Goal: Transaction & Acquisition: Purchase product/service

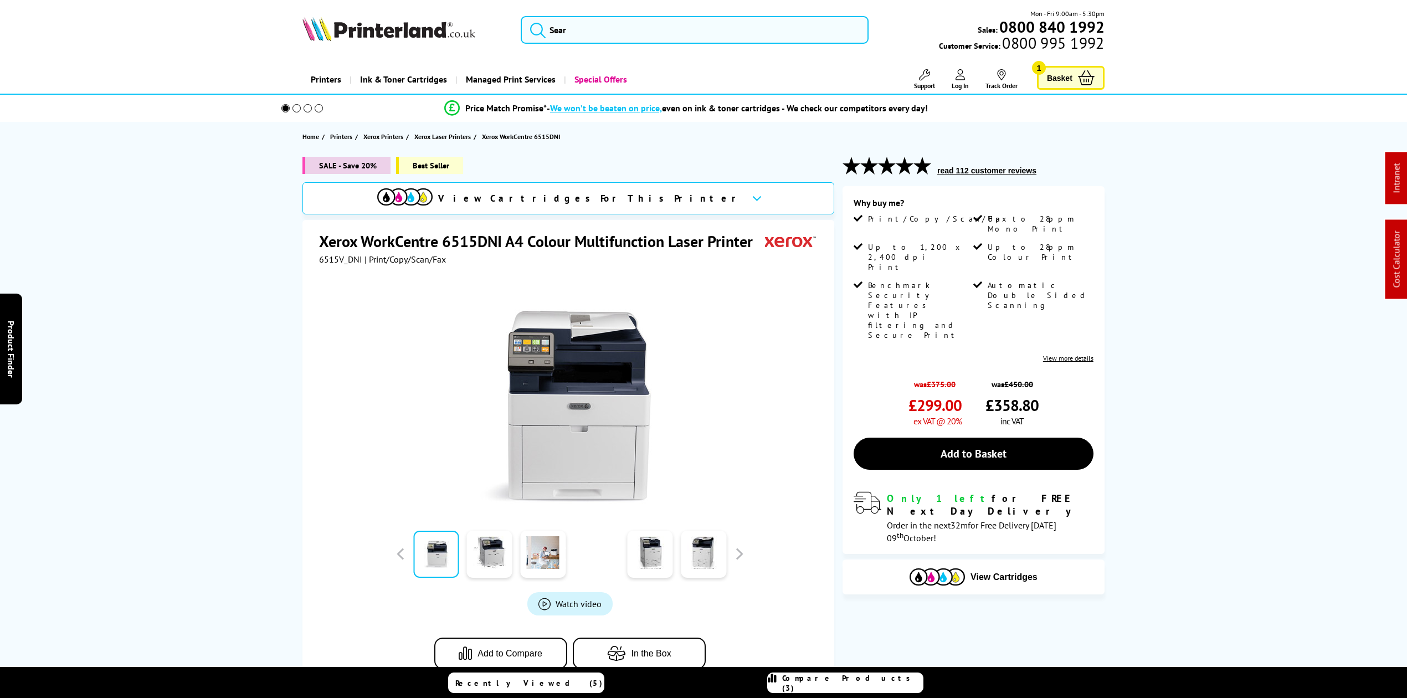
click at [651, 193] on span "View Cartridges For This Printer" at bounding box center [590, 198] width 305 height 12
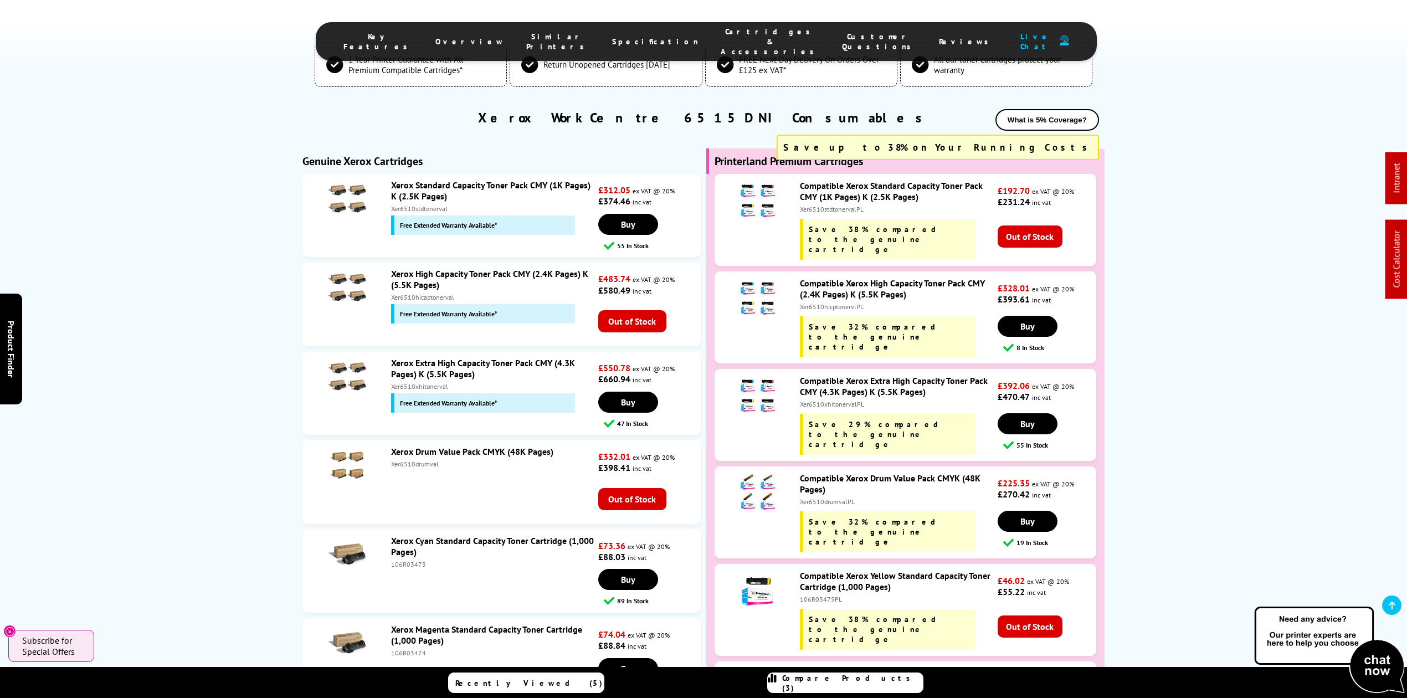
scroll to position [3296, 0]
click at [1398, 596] on link at bounding box center [1391, 604] width 19 height 19
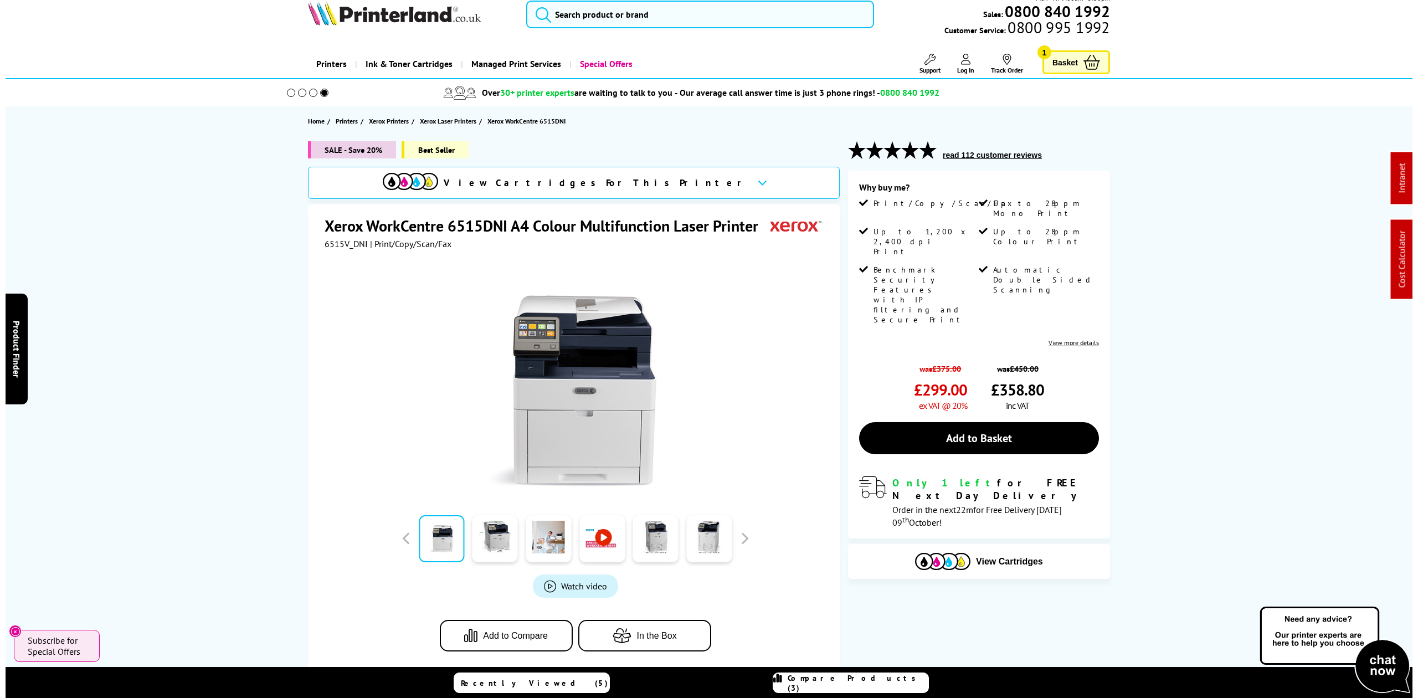
scroll to position [0, 0]
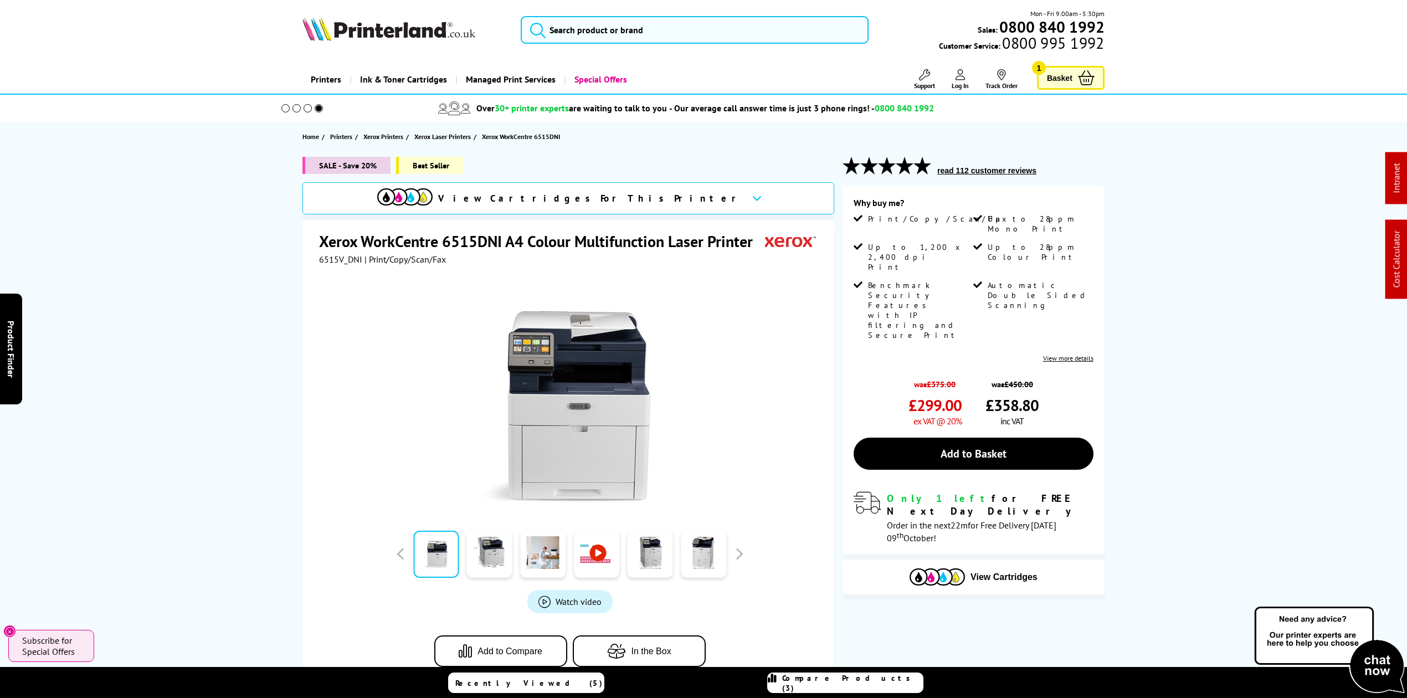
drag, startPoint x: 680, startPoint y: 3, endPoint x: 658, endPoint y: 23, distance: 30.2
click at [679, 4] on header "Mon - Fri 9:00am - 5:30pm Sales: 0800 840 1992 Customer Service: 0800 995 1992" at bounding box center [703, 47] width 1407 height 95
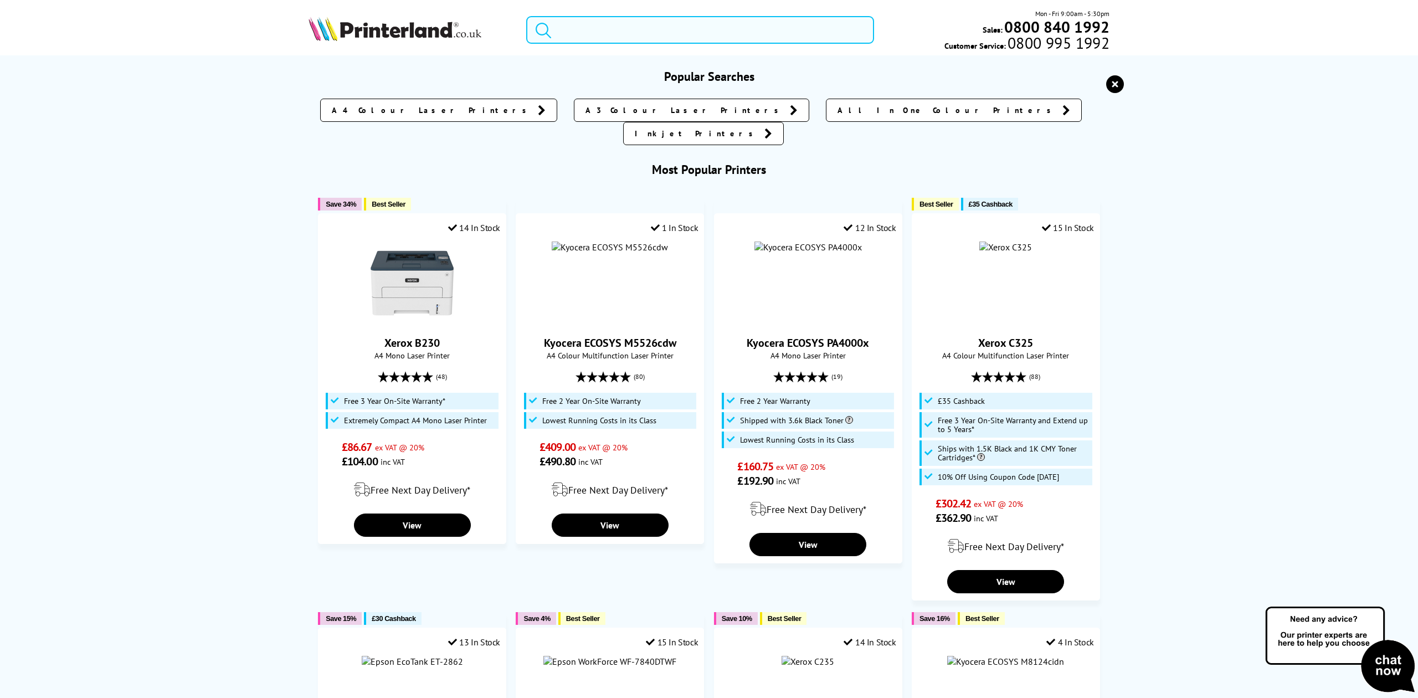
click at [659, 23] on input "search" at bounding box center [699, 30] width 347 height 28
paste input "MFCL8690CDWZU1"
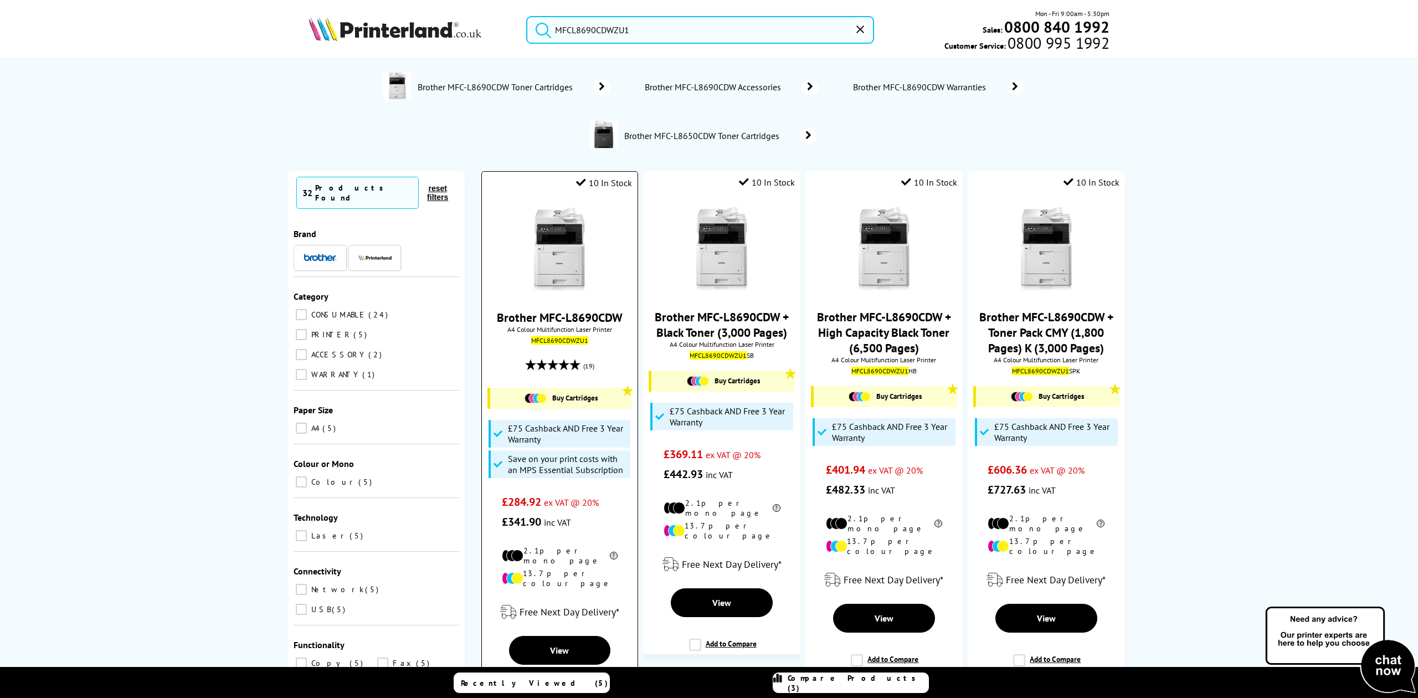
type input "MFCL8690CDWZU1"
click at [563, 262] on img at bounding box center [559, 249] width 83 height 83
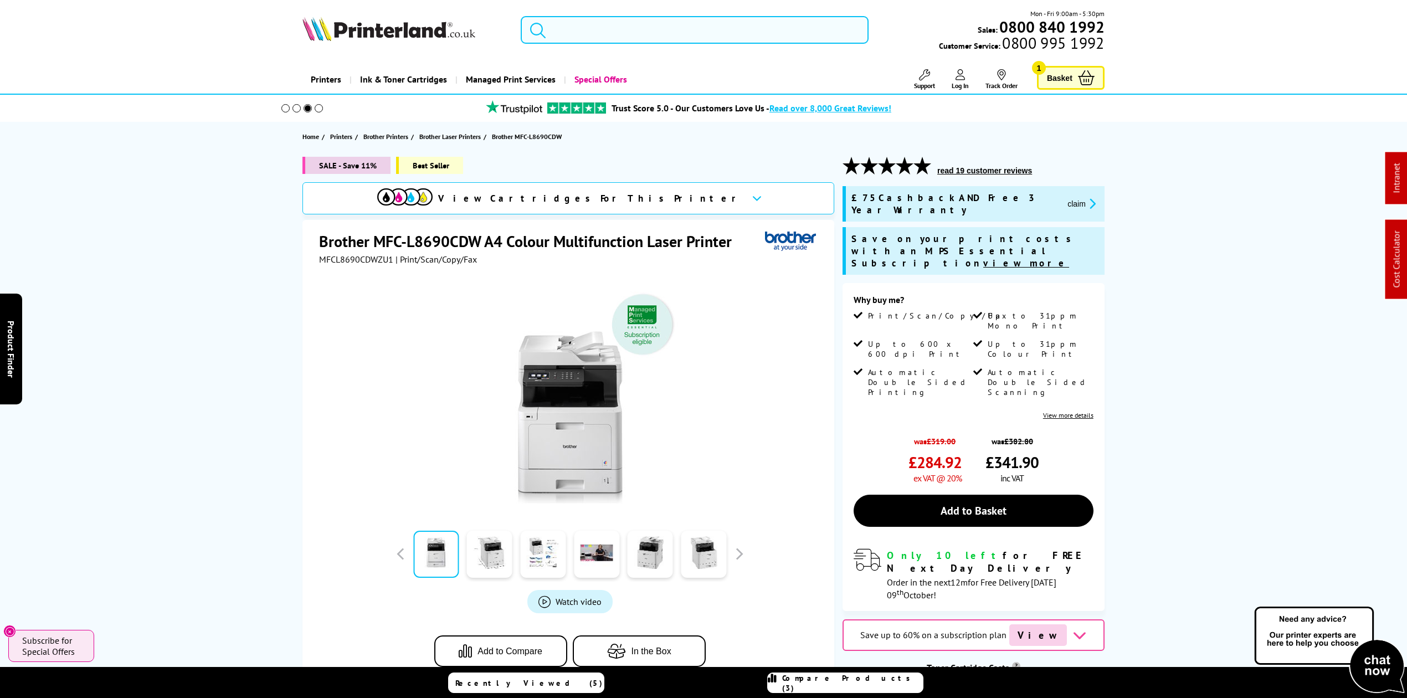
click at [611, 18] on input "search" at bounding box center [695, 30] width 348 height 28
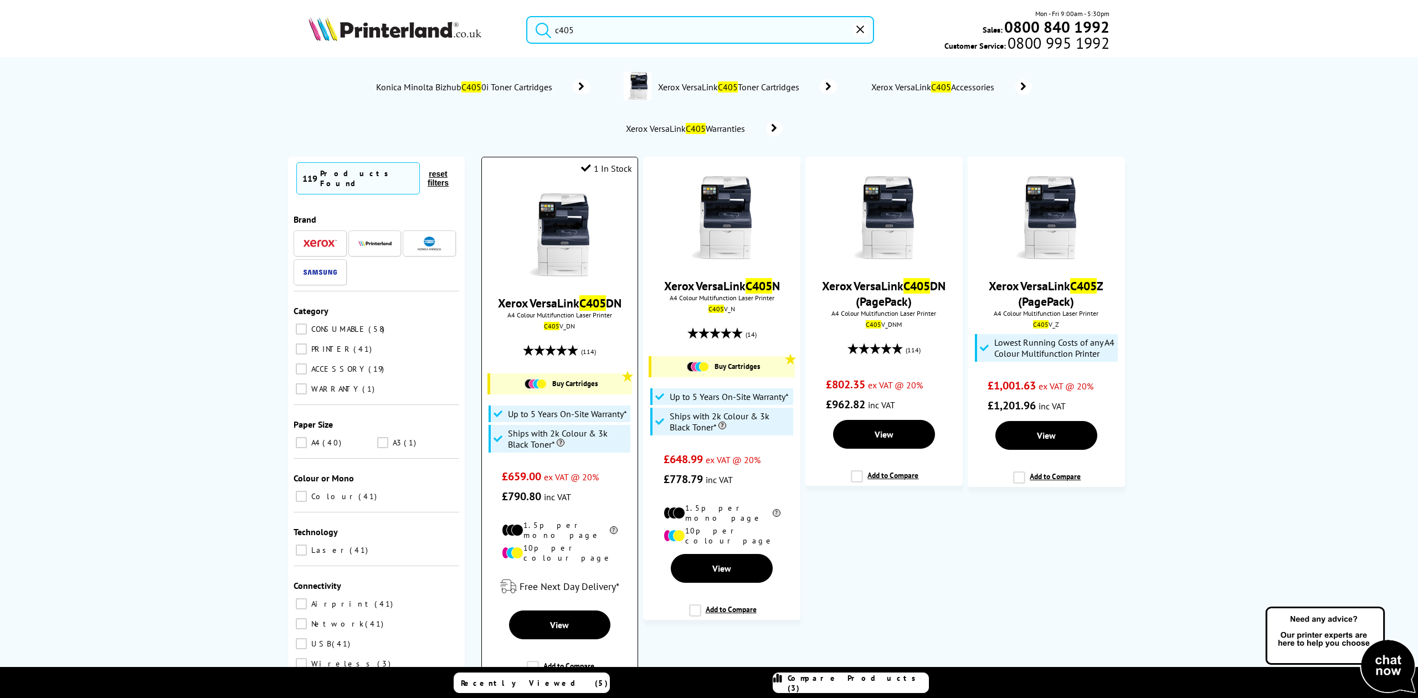
type input "c405"
click at [604, 243] on div at bounding box center [559, 235] width 145 height 85
click at [581, 239] on img at bounding box center [559, 234] width 83 height 83
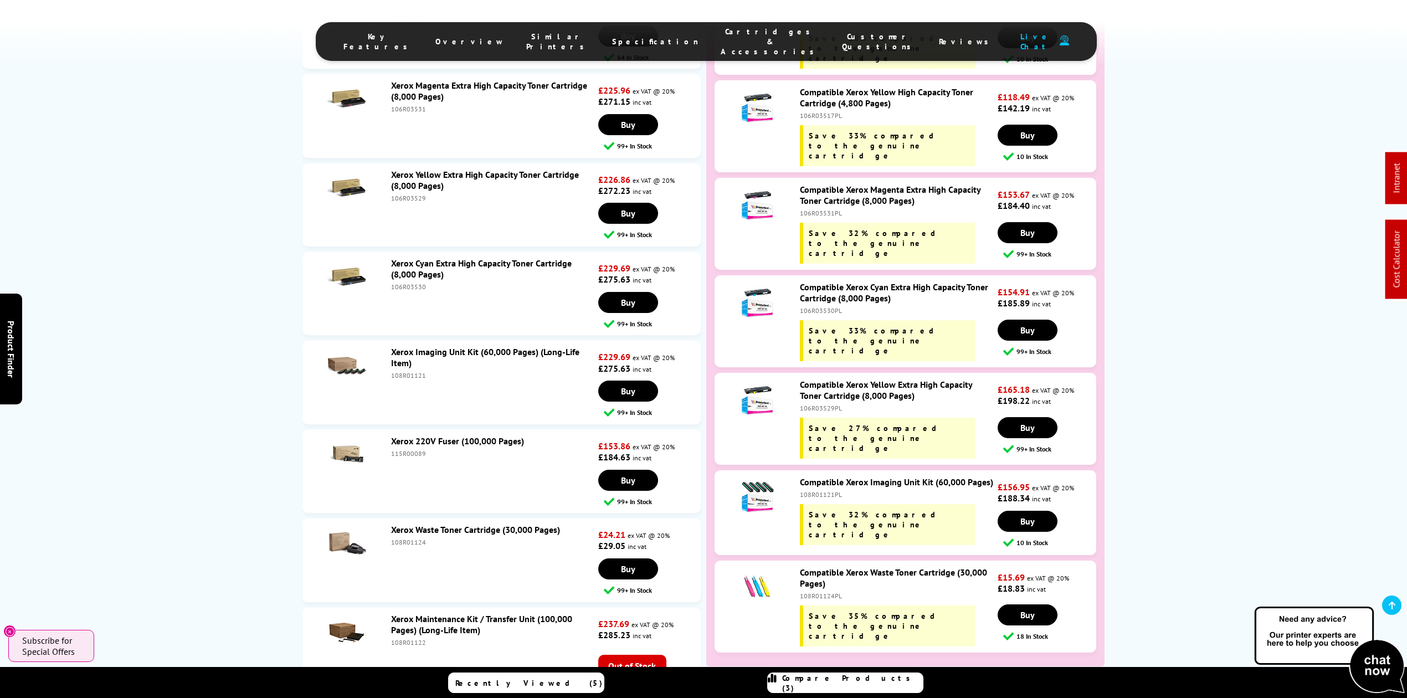
scroll to position [4762, 0]
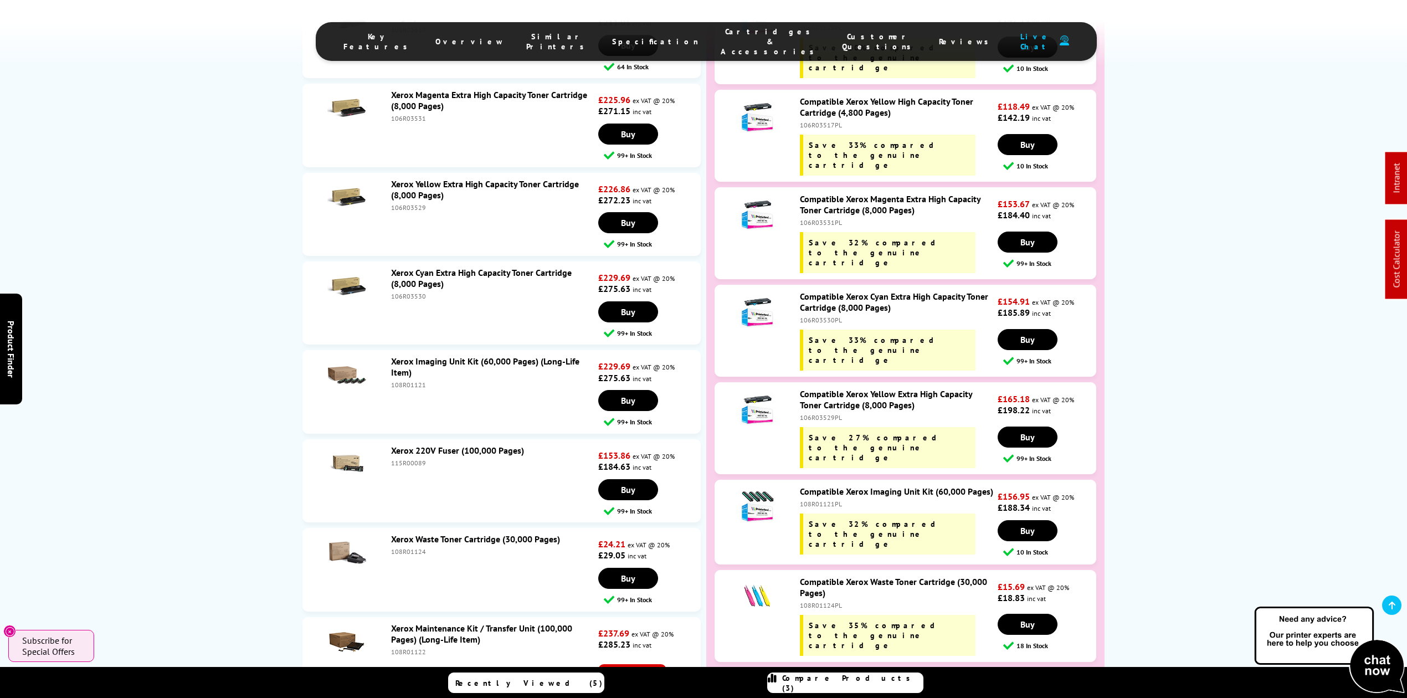
click at [410, 380] on div "108R01121" at bounding box center [493, 384] width 204 height 8
copy div "108R01121"
